Goal: Find specific page/section: Find specific page/section

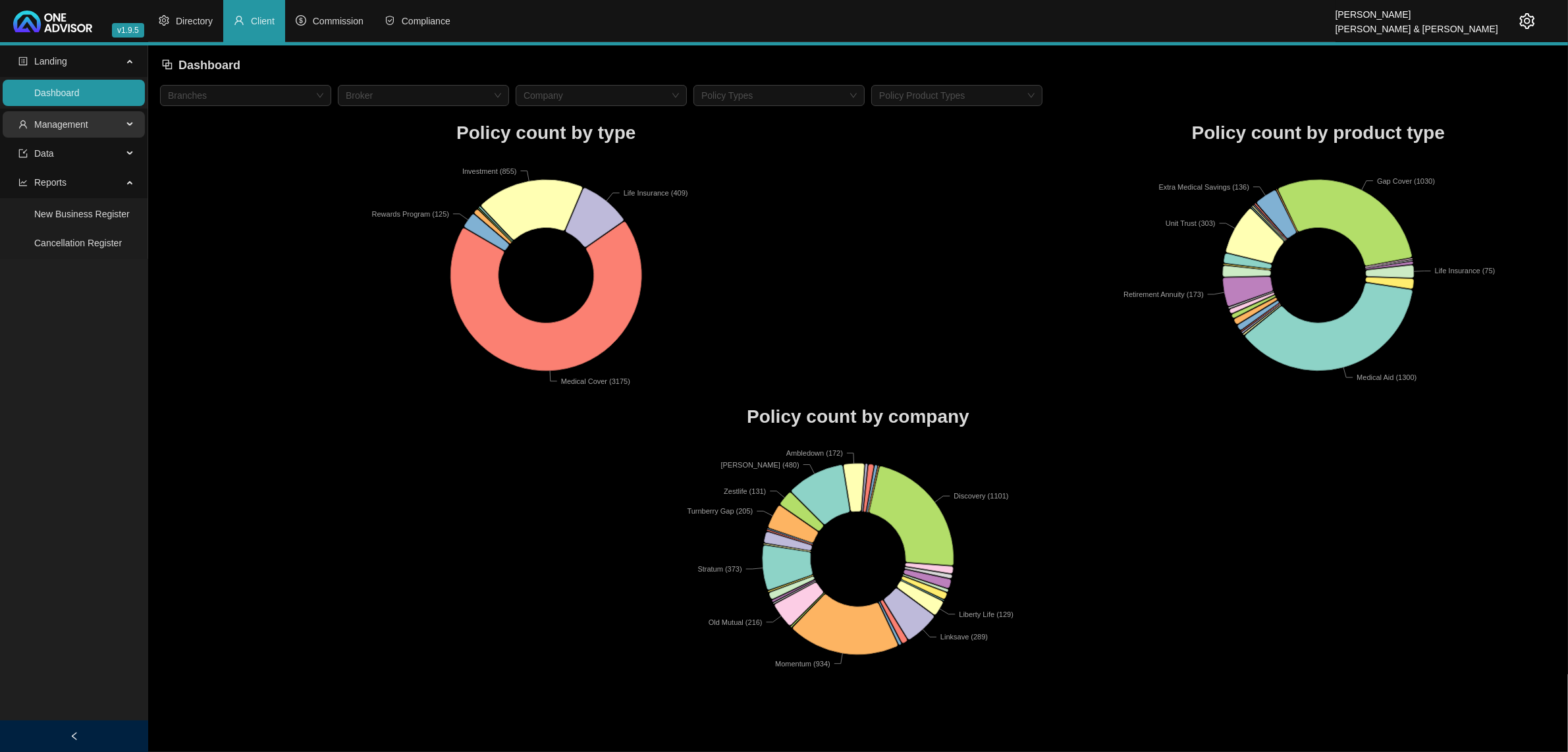
drag, startPoint x: 106, startPoint y: 117, endPoint x: 96, endPoint y: 129, distance: 15.6
click at [105, 119] on span "Management" at bounding box center [70, 125] width 104 height 27
click at [62, 154] on link "Clients" at bounding box center [48, 156] width 28 height 10
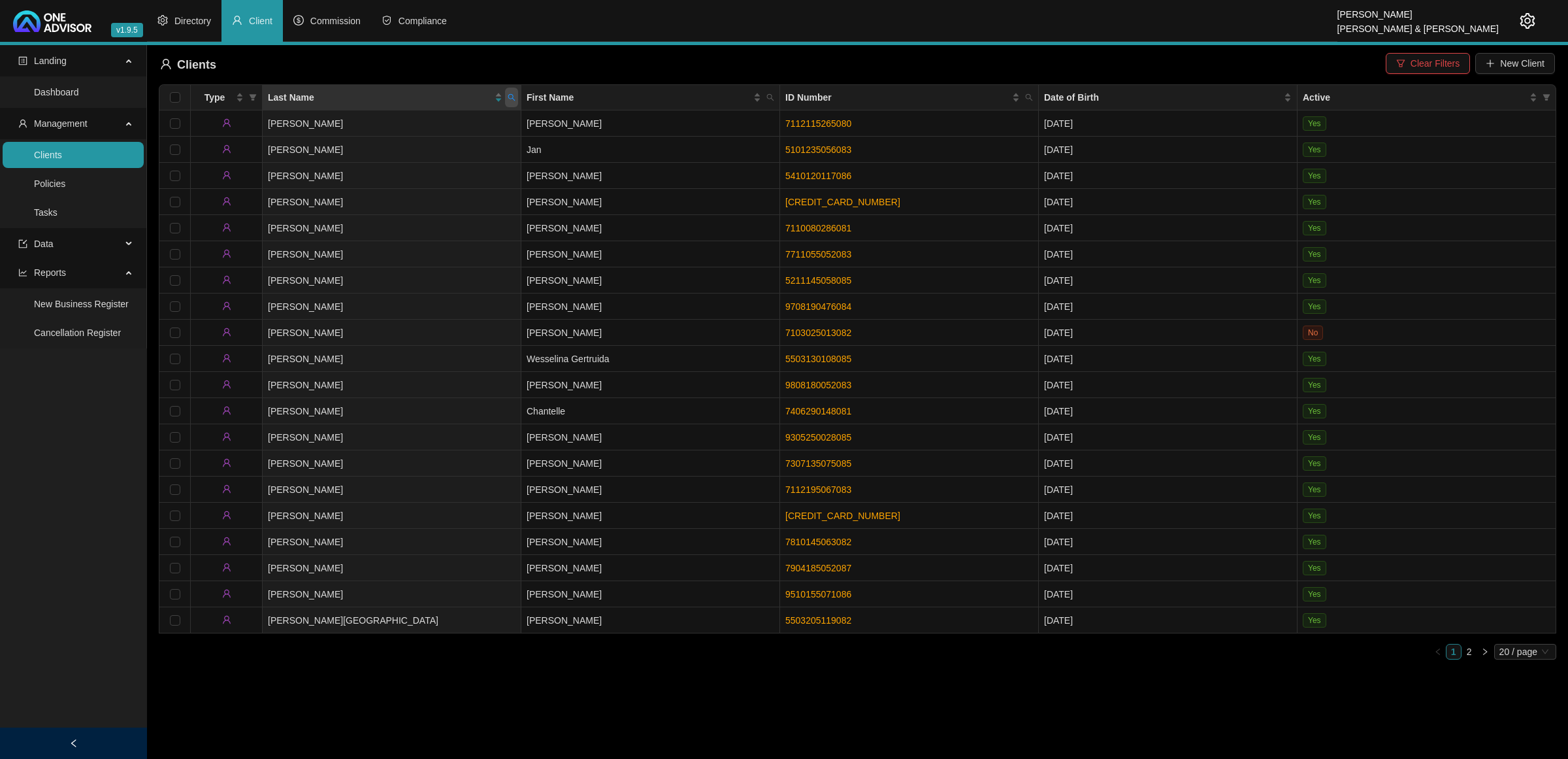
click at [510, 96] on icon "search" at bounding box center [512, 97] width 8 height 8
type input "[PERSON_NAME]"
click at [420, 149] on span "Search" at bounding box center [426, 149] width 29 height 15
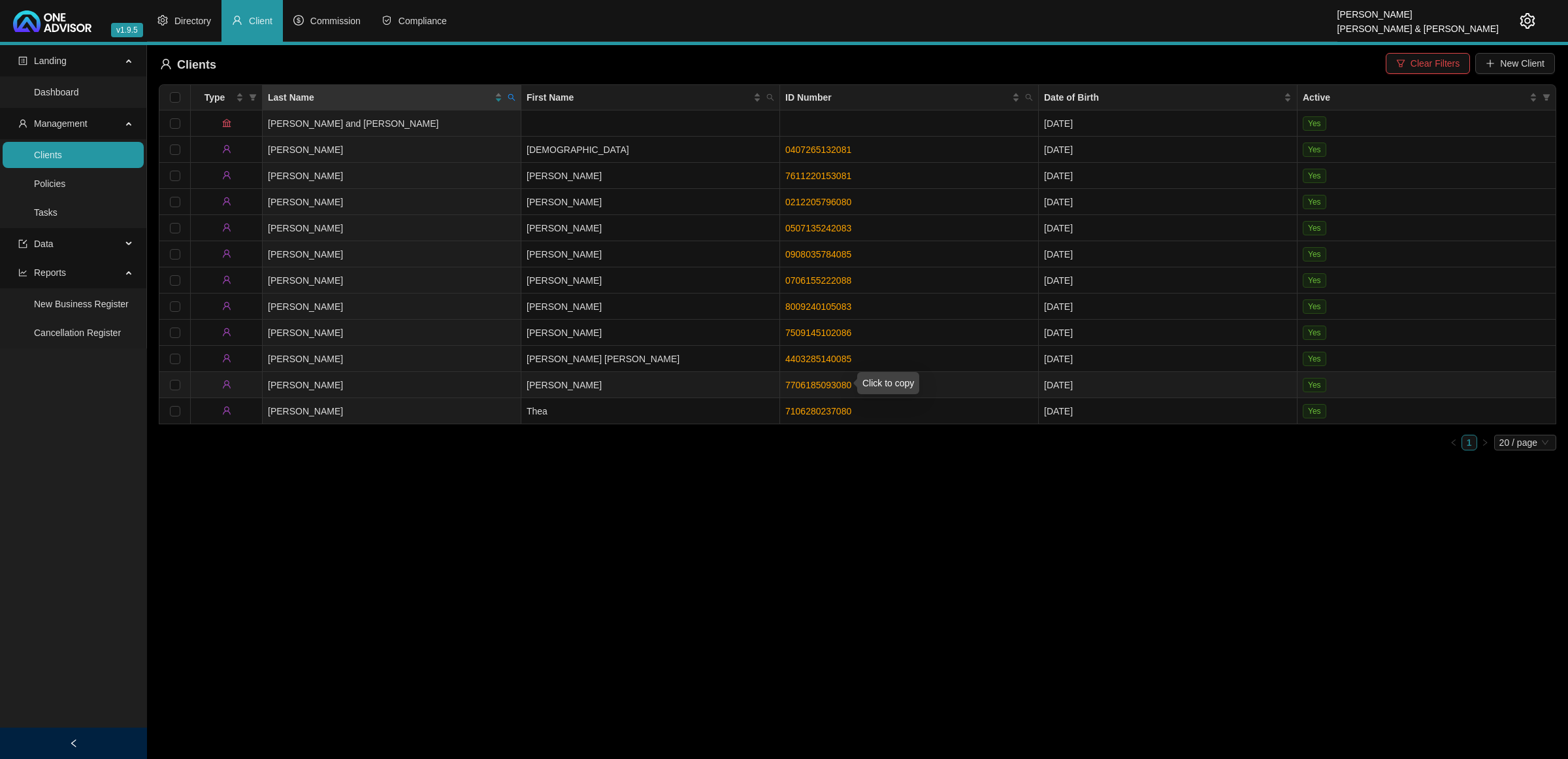
click at [841, 381] on link "7706185093080" at bounding box center [819, 385] width 66 height 10
click at [795, 381] on link "7706185093080" at bounding box center [819, 385] width 66 height 10
click at [798, 384] on link "7706185093080" at bounding box center [819, 385] width 66 height 10
drag, startPoint x: 1513, startPoint y: 27, endPoint x: 1500, endPoint y: 30, distance: 13.3
click at [1500, 30] on div at bounding box center [1517, 21] width 37 height 42
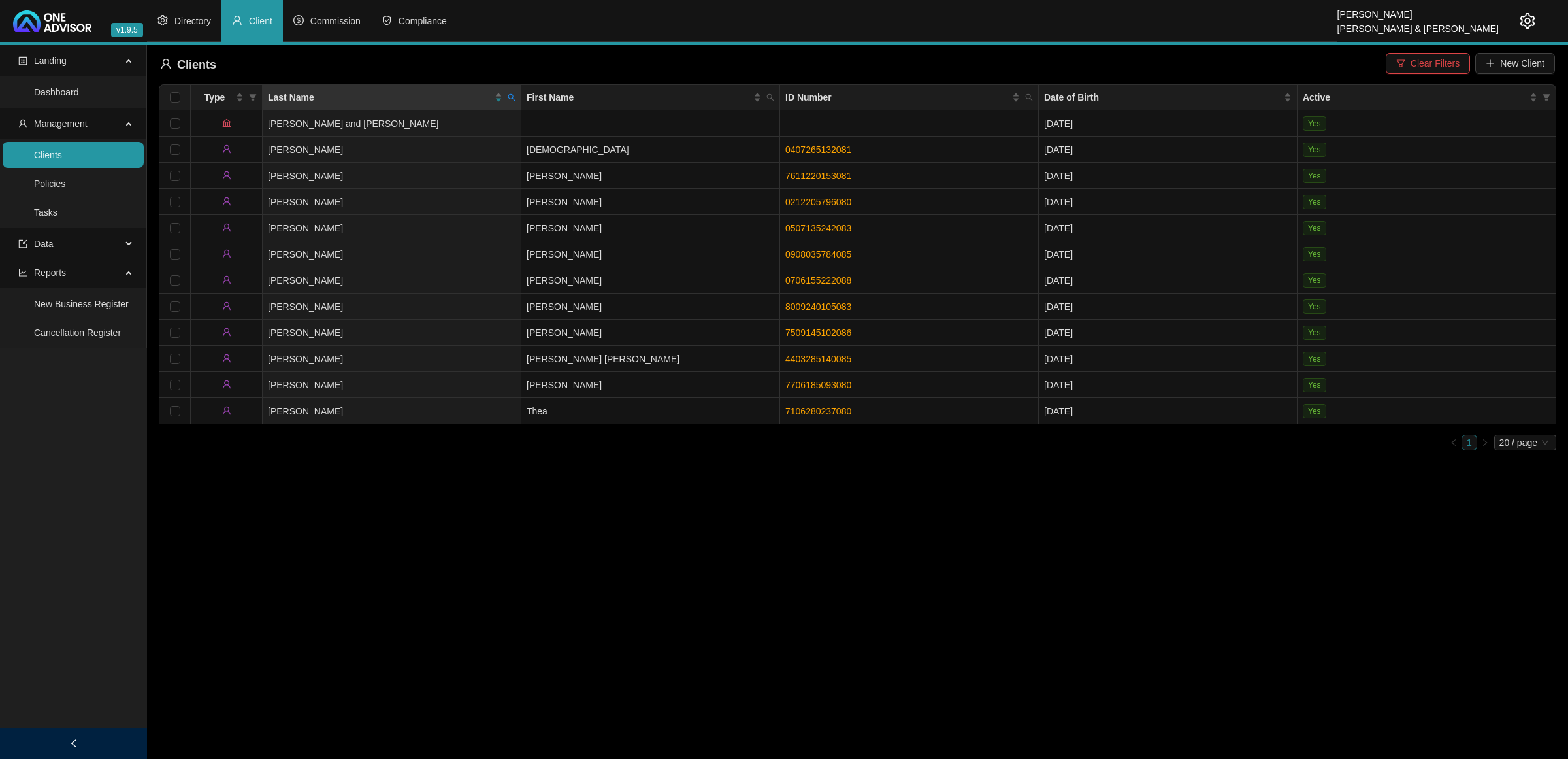
click at [1530, 23] on icon "setting" at bounding box center [1528, 21] width 15 height 15
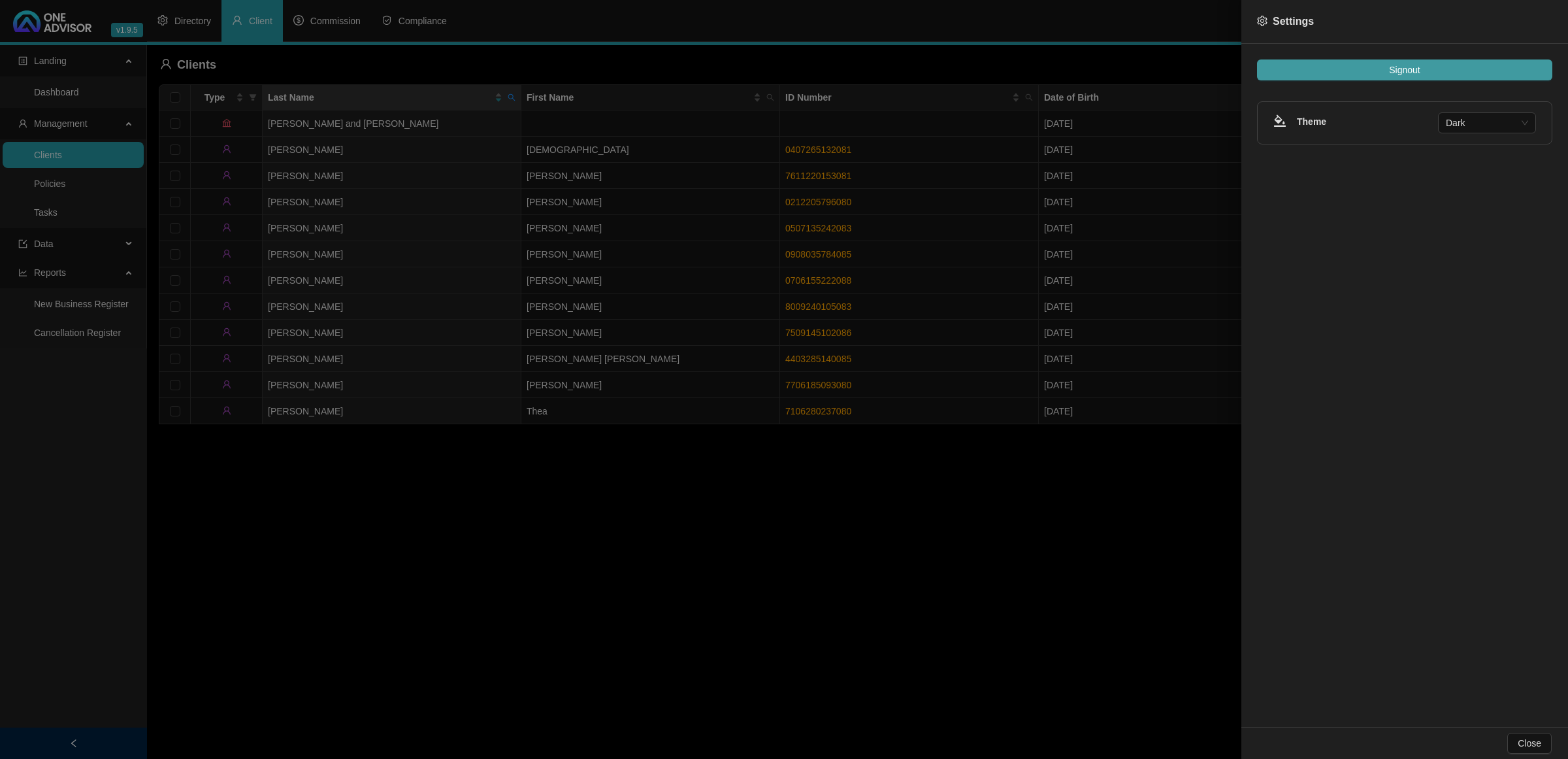
click at [1423, 61] on button "Signout" at bounding box center [1405, 70] width 295 height 21
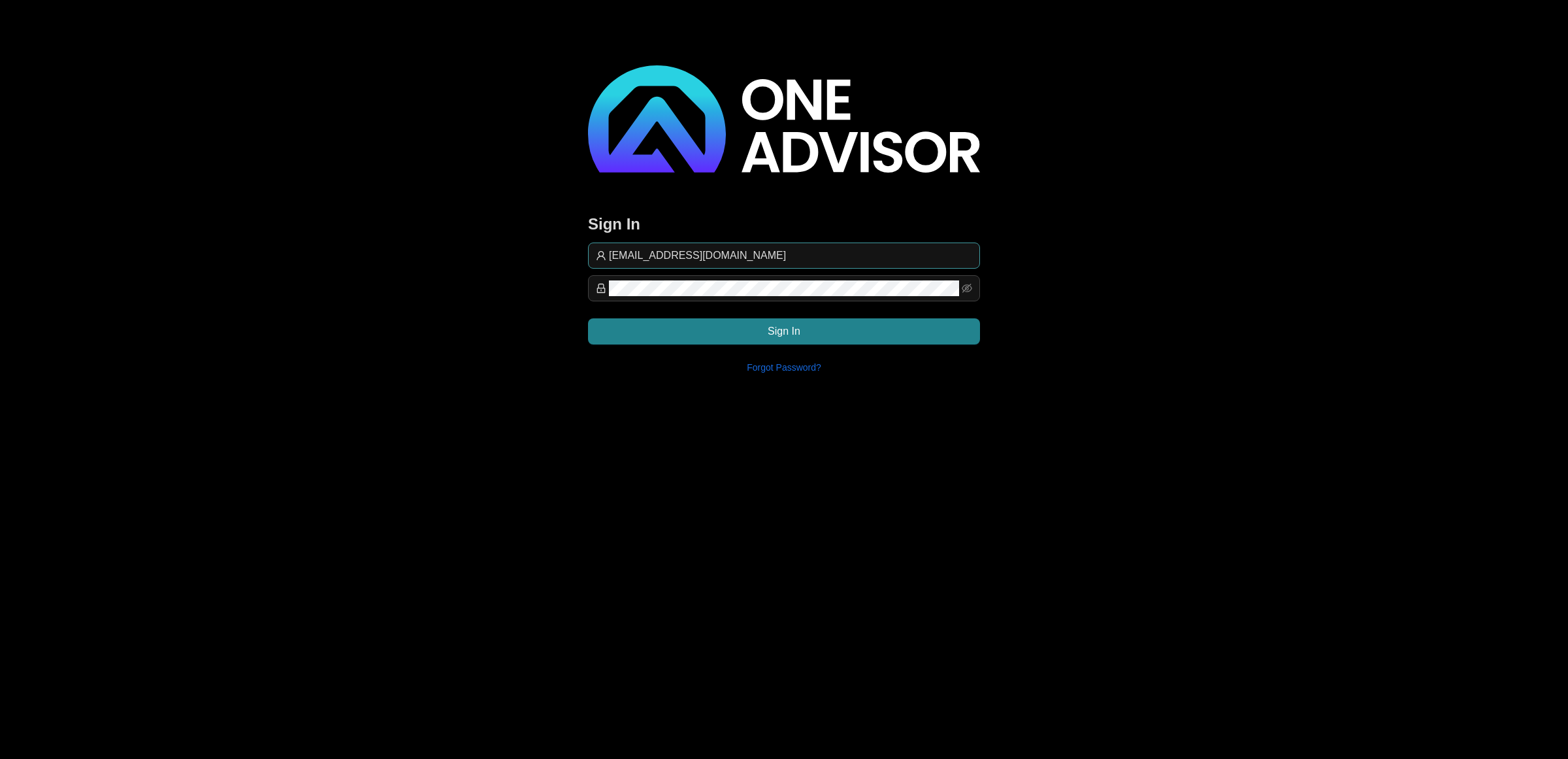
drag, startPoint x: 788, startPoint y: 246, endPoint x: 791, endPoint y: 255, distance: 9.5
click at [788, 247] on input "[EMAIL_ADDRESS][DOMAIN_NAME]" at bounding box center [791, 255] width 364 height 15
type input "[EMAIL_ADDRESS][DOMAIN_NAME]"
click at [864, 334] on button "Sign In" at bounding box center [784, 331] width 392 height 27
